Goal: Task Accomplishment & Management: Manage account settings

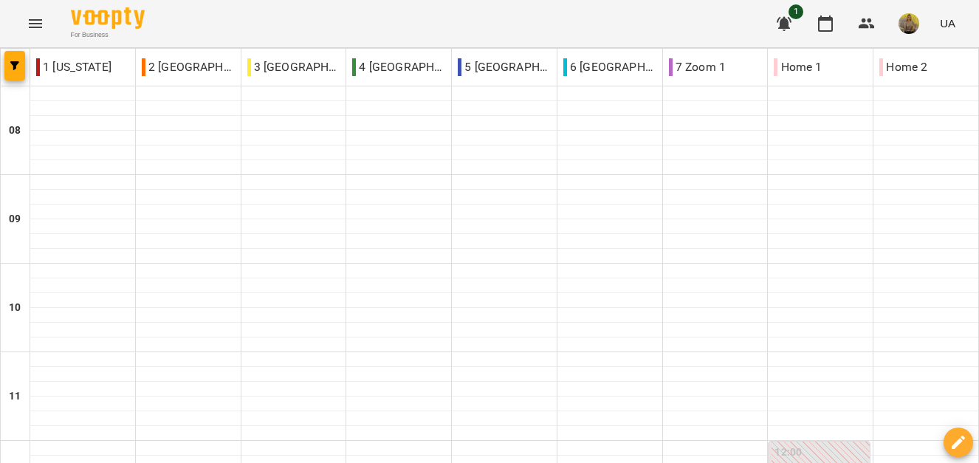
scroll to position [874, 0]
type input "**********"
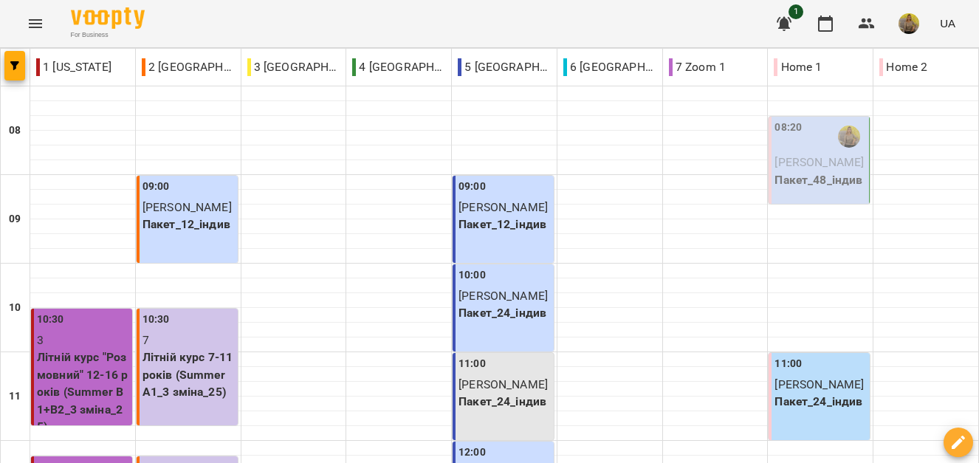
click at [801, 171] on p "[PERSON_NAME]" at bounding box center [821, 163] width 92 height 18
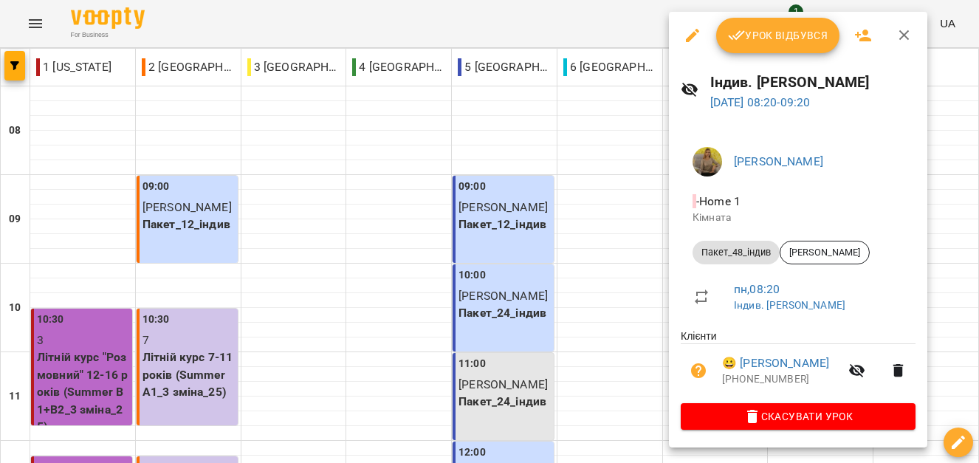
click at [747, 40] on span "Урок відбувся" at bounding box center [778, 36] width 100 height 18
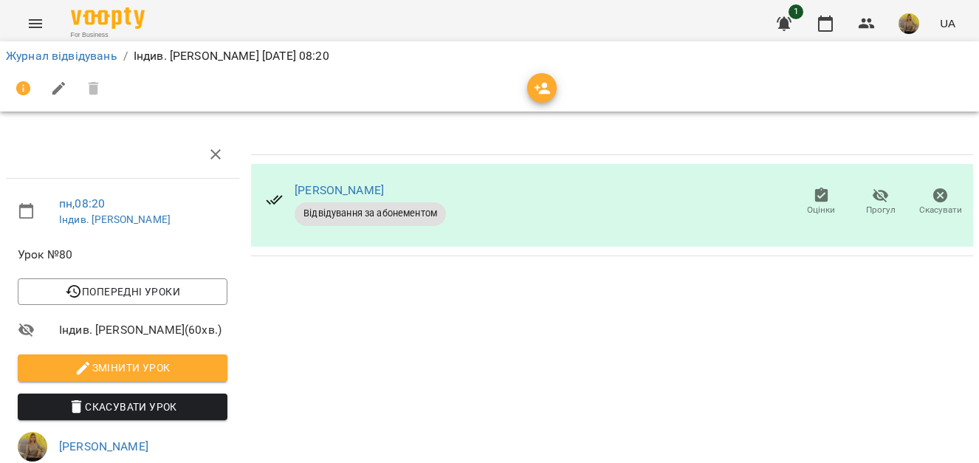
click at [96, 48] on li "Журнал відвідувань" at bounding box center [62, 56] width 112 height 18
click at [74, 59] on link "Журнал відвідувань" at bounding box center [62, 56] width 112 height 14
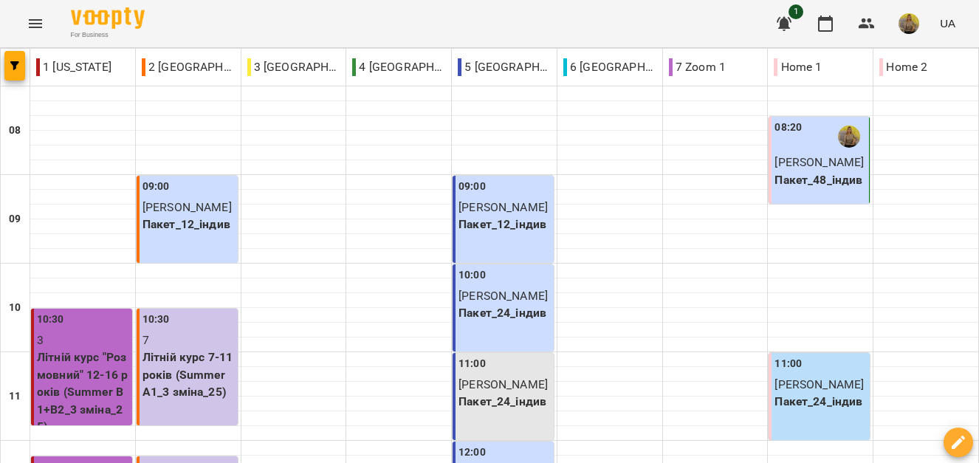
scroll to position [874, 0]
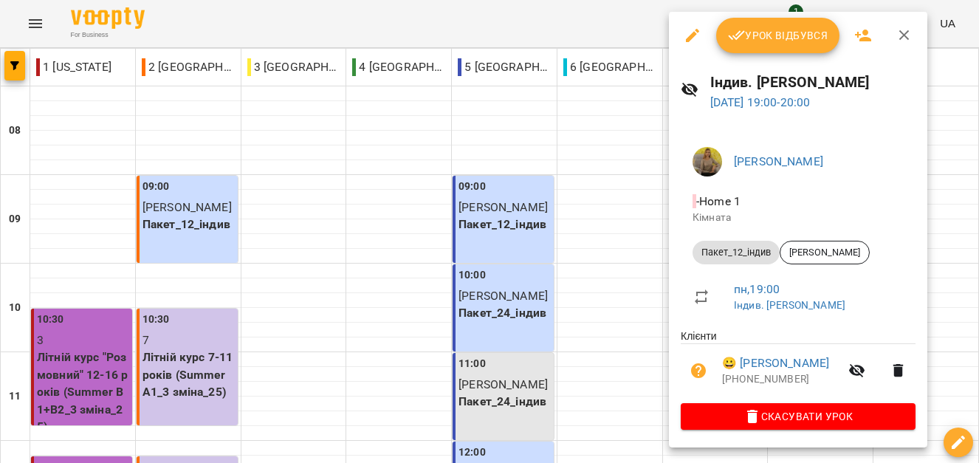
click at [696, 34] on icon "button" at bounding box center [692, 35] width 13 height 13
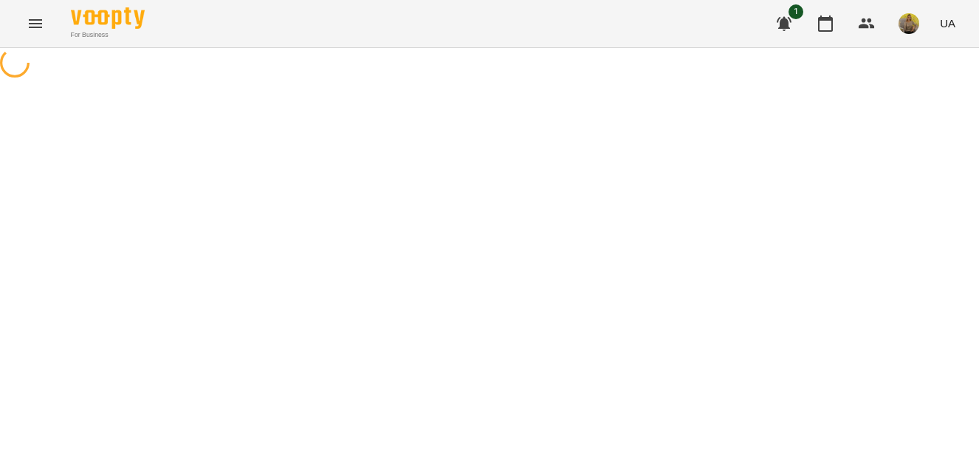
select select "**********"
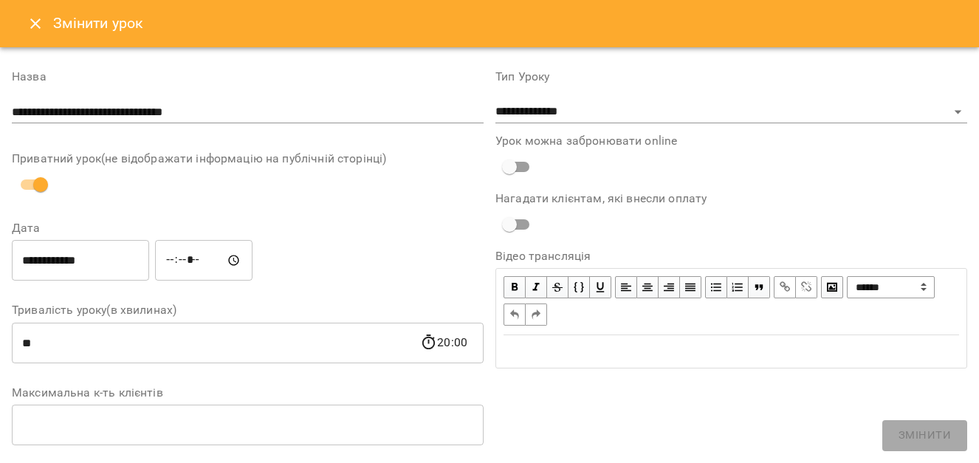
click at [47, 261] on input "**********" at bounding box center [80, 260] width 137 height 41
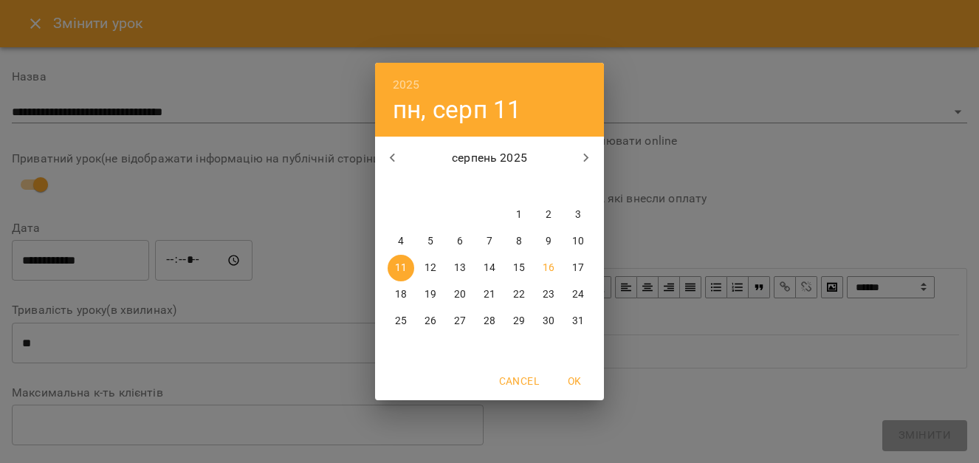
click at [431, 264] on p "12" at bounding box center [431, 268] width 12 height 15
type input "**********"
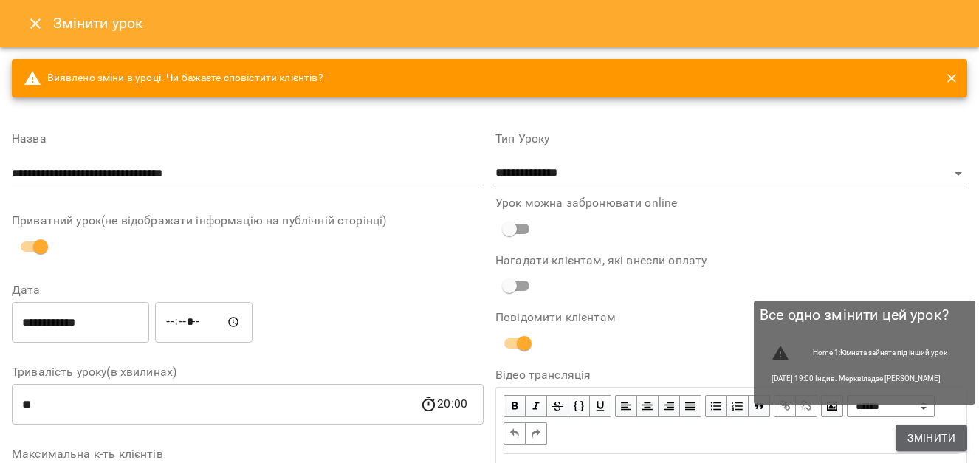
click at [918, 431] on span "Змінити" at bounding box center [932, 438] width 48 height 18
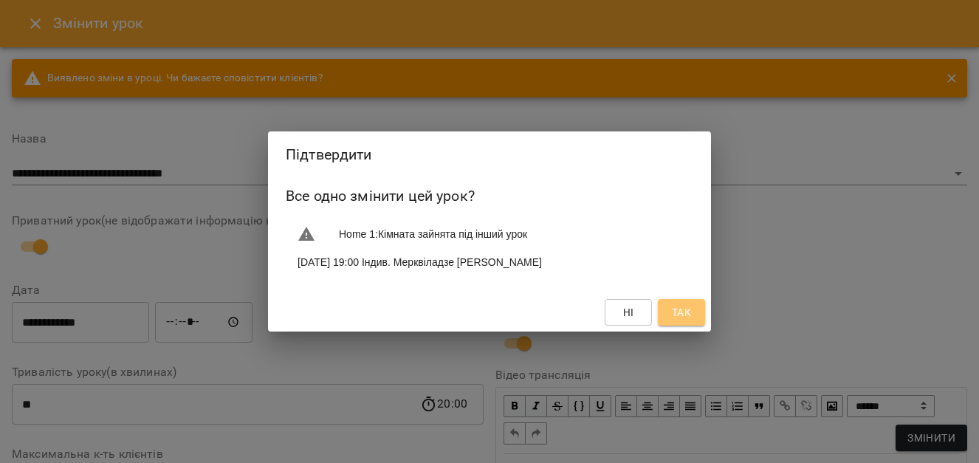
click at [682, 316] on span "Так" at bounding box center [681, 313] width 19 height 18
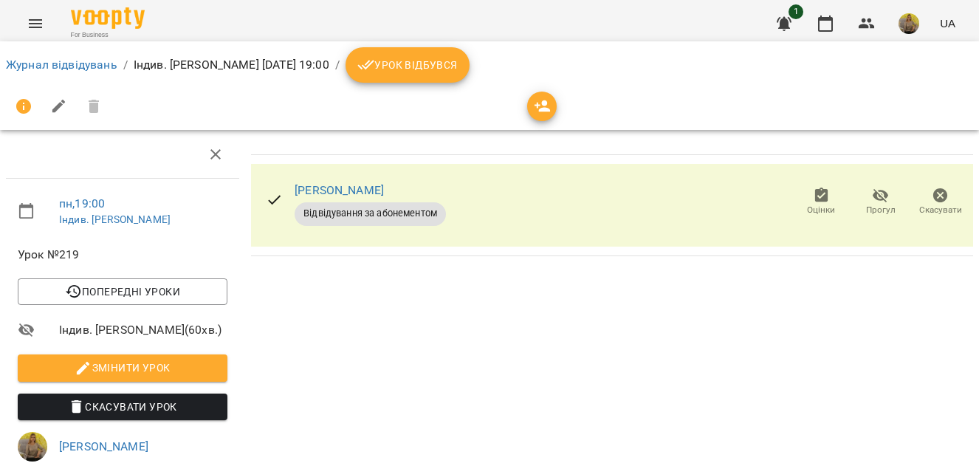
click at [458, 64] on span "Урок відбувся" at bounding box center [407, 65] width 100 height 18
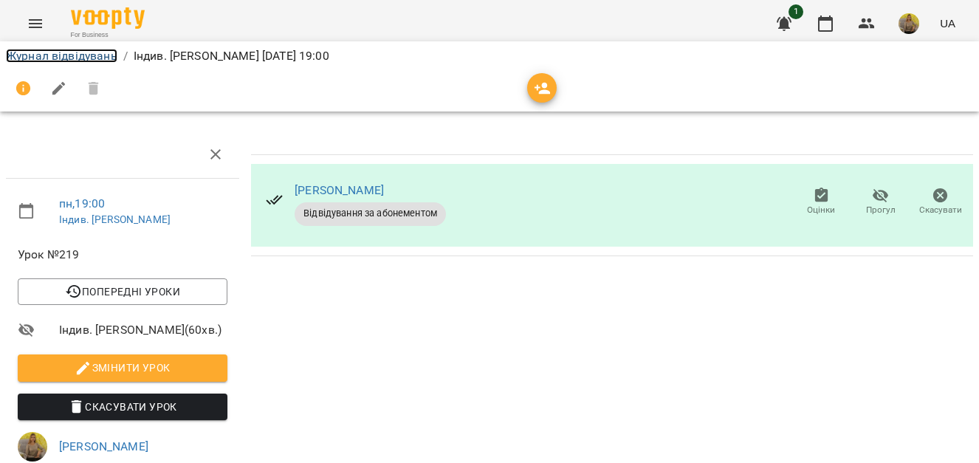
click at [53, 50] on link "Журнал відвідувань" at bounding box center [62, 56] width 112 height 14
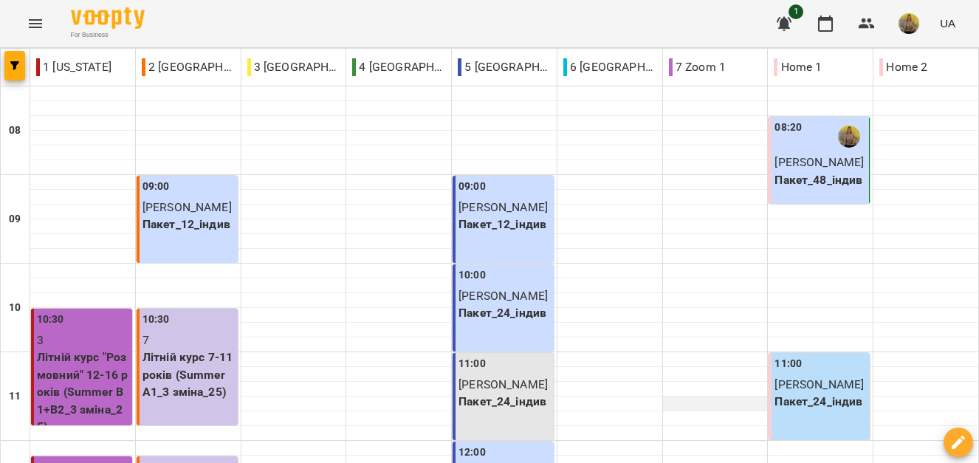
scroll to position [874, 0]
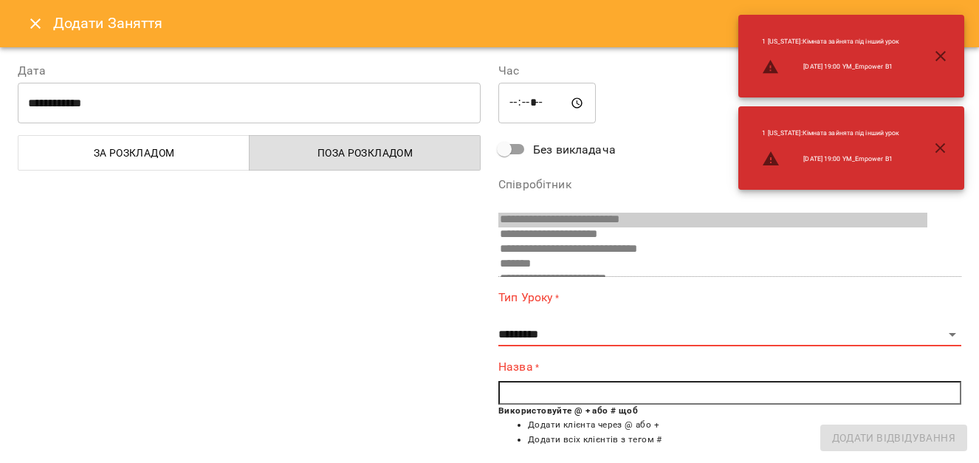
click at [34, 19] on icon "Close" at bounding box center [36, 24] width 18 height 18
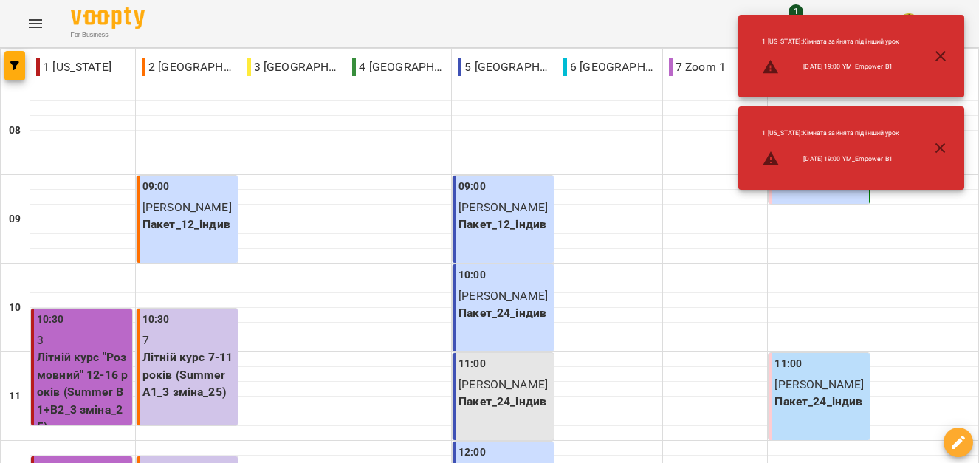
click at [936, 57] on icon "button" at bounding box center [941, 56] width 18 height 18
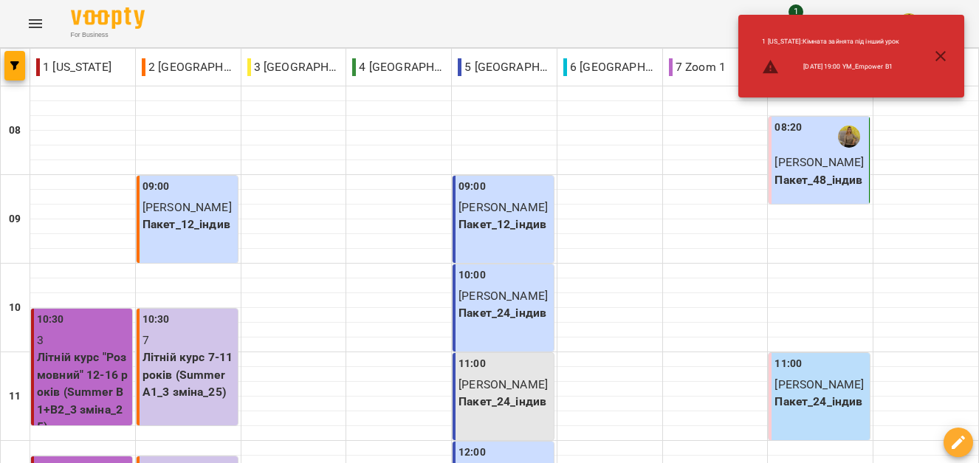
click at [940, 52] on icon "button" at bounding box center [941, 56] width 18 height 18
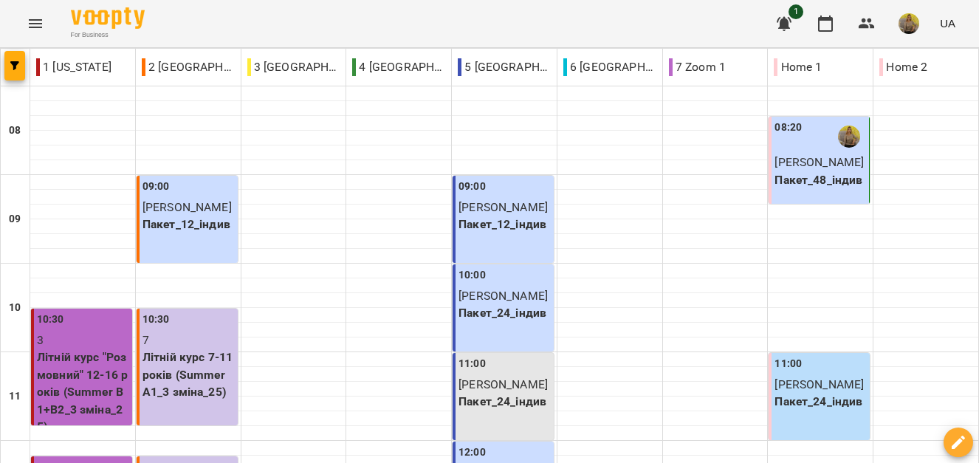
scroll to position [0, 0]
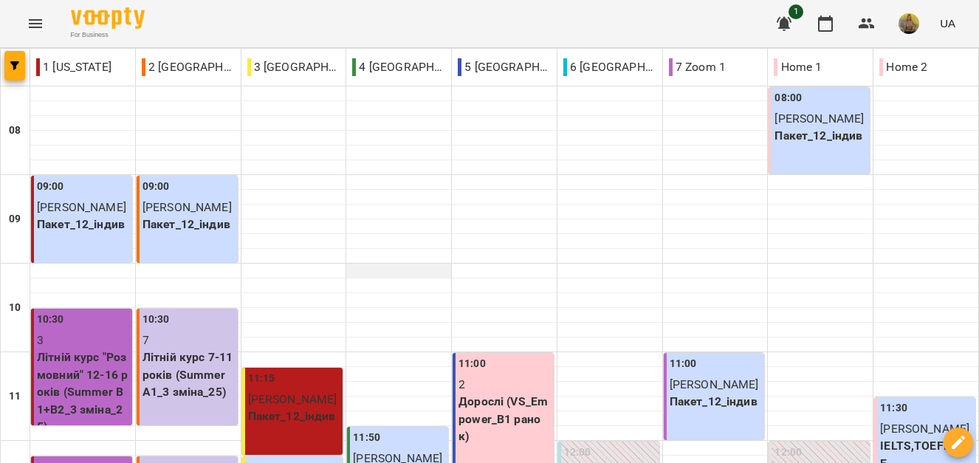
scroll to position [874, 0]
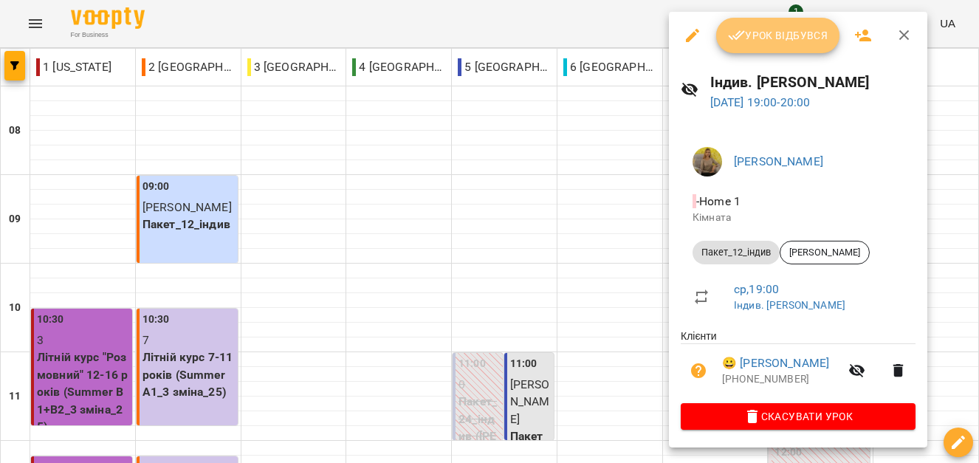
click at [756, 34] on span "Урок відбувся" at bounding box center [778, 36] width 100 height 18
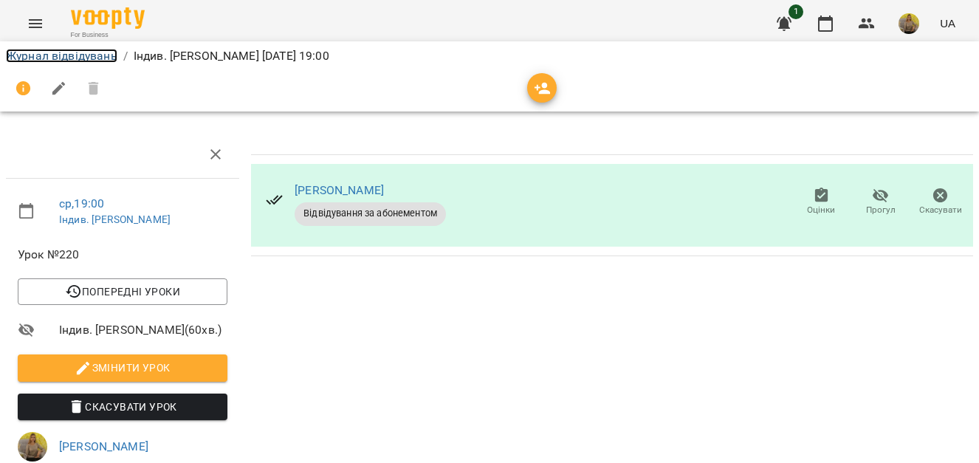
click at [44, 53] on link "Журнал відвідувань" at bounding box center [62, 56] width 112 height 14
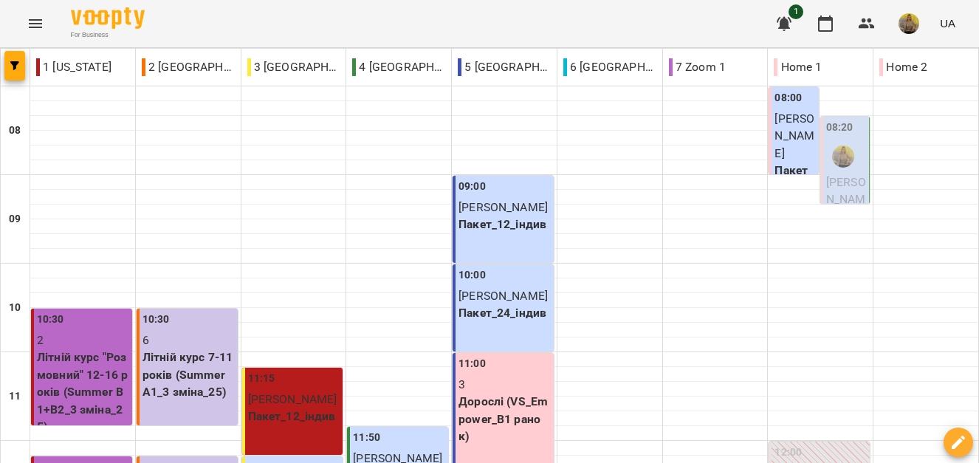
click at [836, 175] on p "[PERSON_NAME]" at bounding box center [846, 200] width 40 height 52
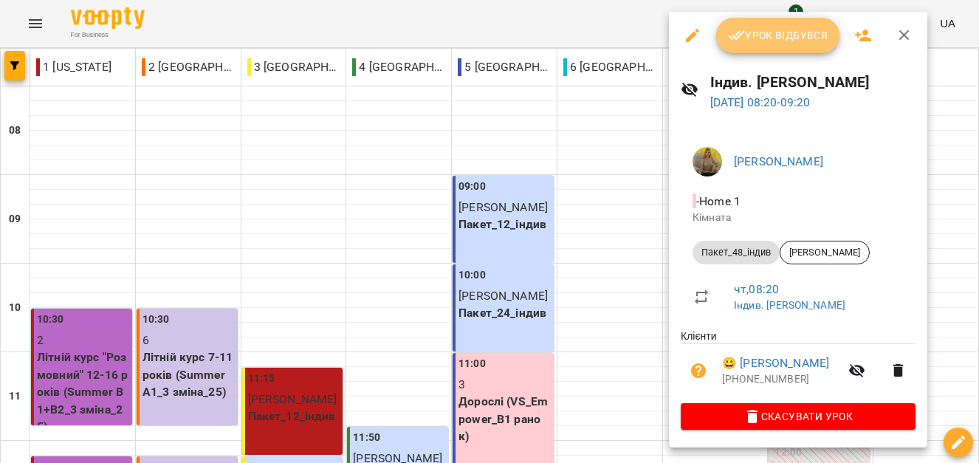
click at [761, 48] on button "Урок відбувся" at bounding box center [778, 35] width 124 height 35
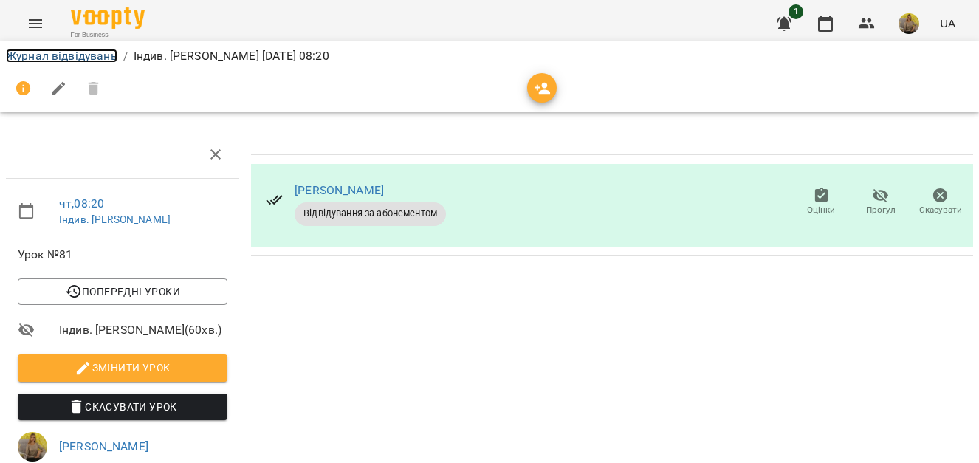
click at [64, 53] on link "Журнал відвідувань" at bounding box center [62, 56] width 112 height 14
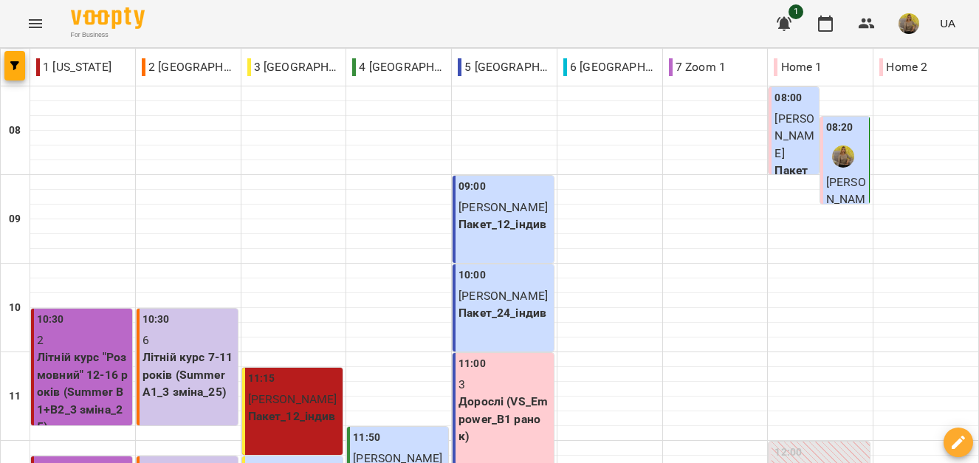
scroll to position [874, 0]
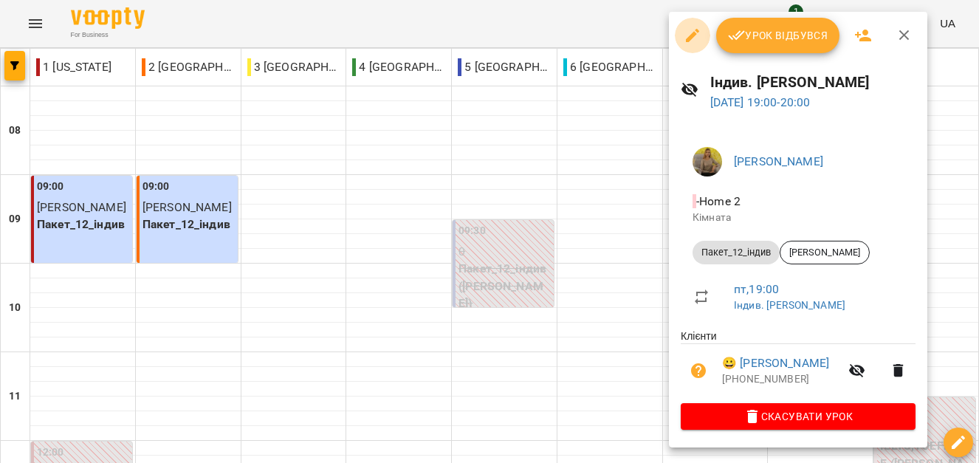
click at [691, 38] on icon "button" at bounding box center [692, 35] width 13 height 13
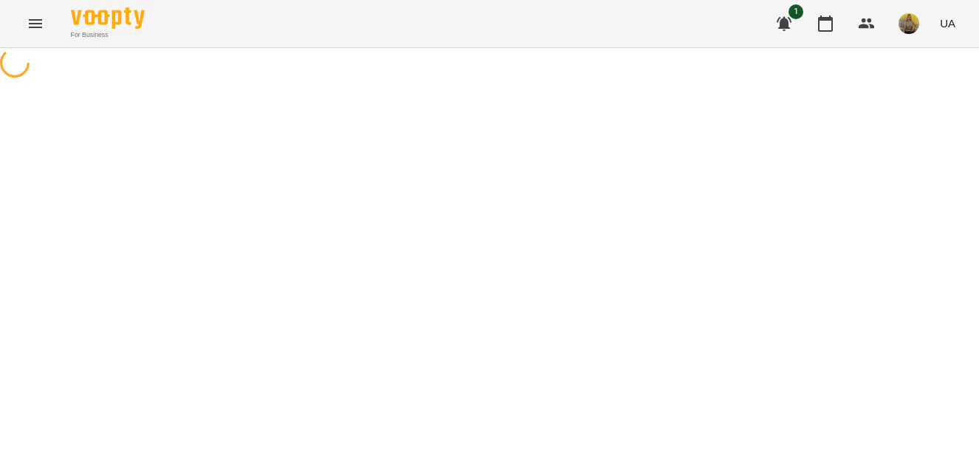
select select "**********"
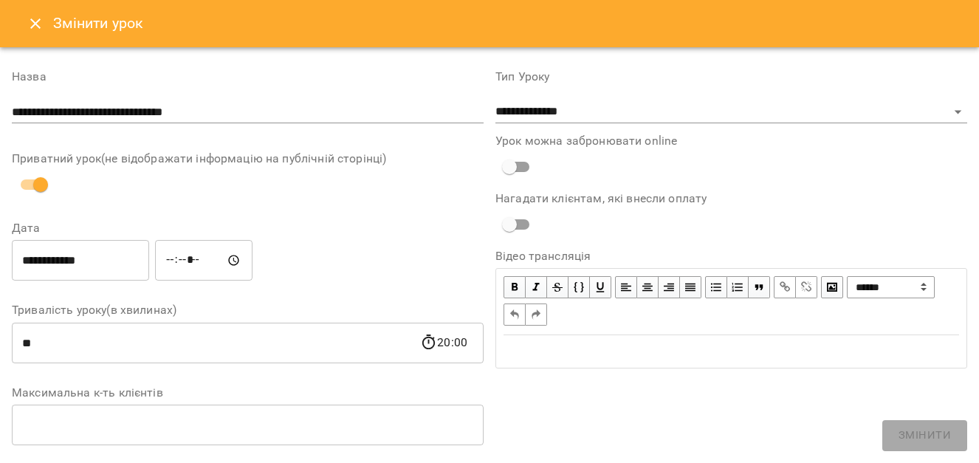
click at [41, 17] on icon "Close" at bounding box center [36, 24] width 18 height 18
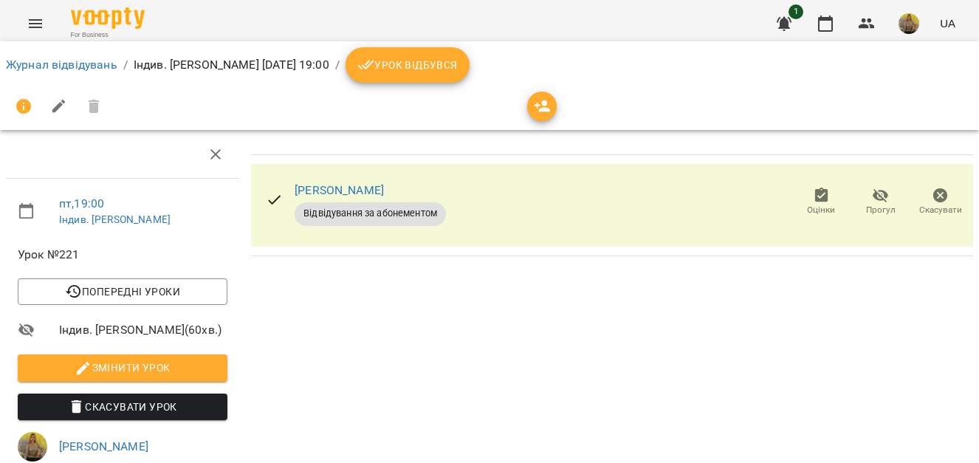
click at [458, 72] on span "Урок відбувся" at bounding box center [407, 65] width 100 height 18
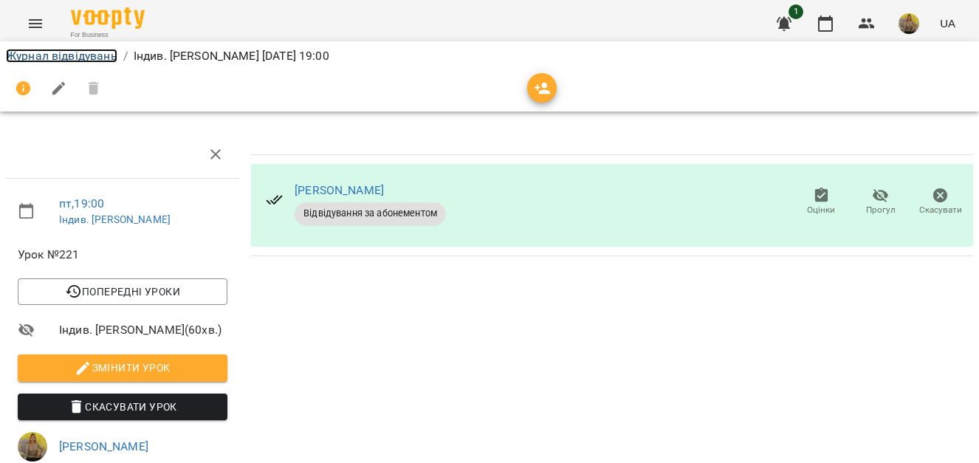
click at [97, 55] on link "Журнал відвідувань" at bounding box center [62, 56] width 112 height 14
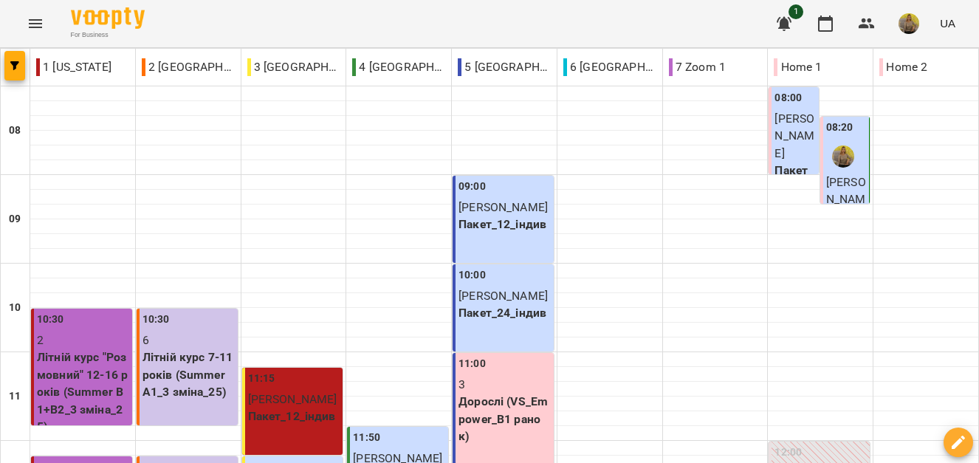
scroll to position [874, 0]
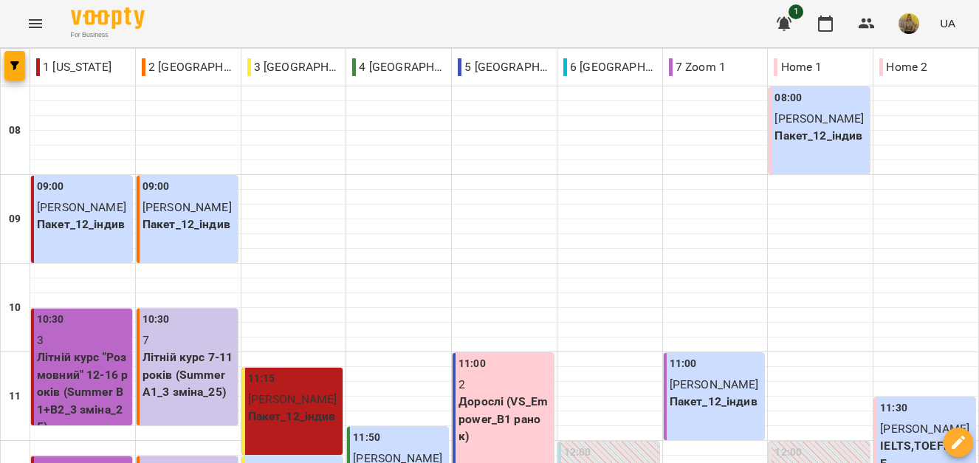
drag, startPoint x: 968, startPoint y: 129, endPoint x: 976, endPoint y: 151, distance: 23.2
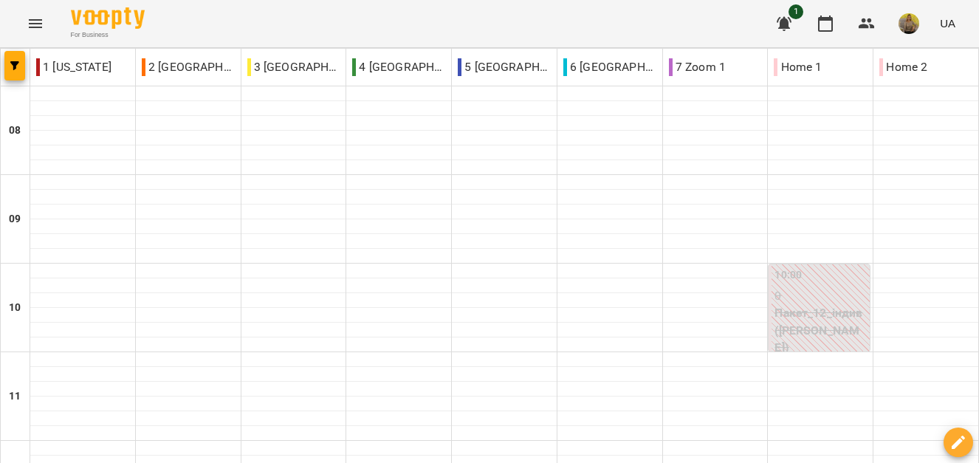
scroll to position [726, 0]
